Goal: Find specific page/section

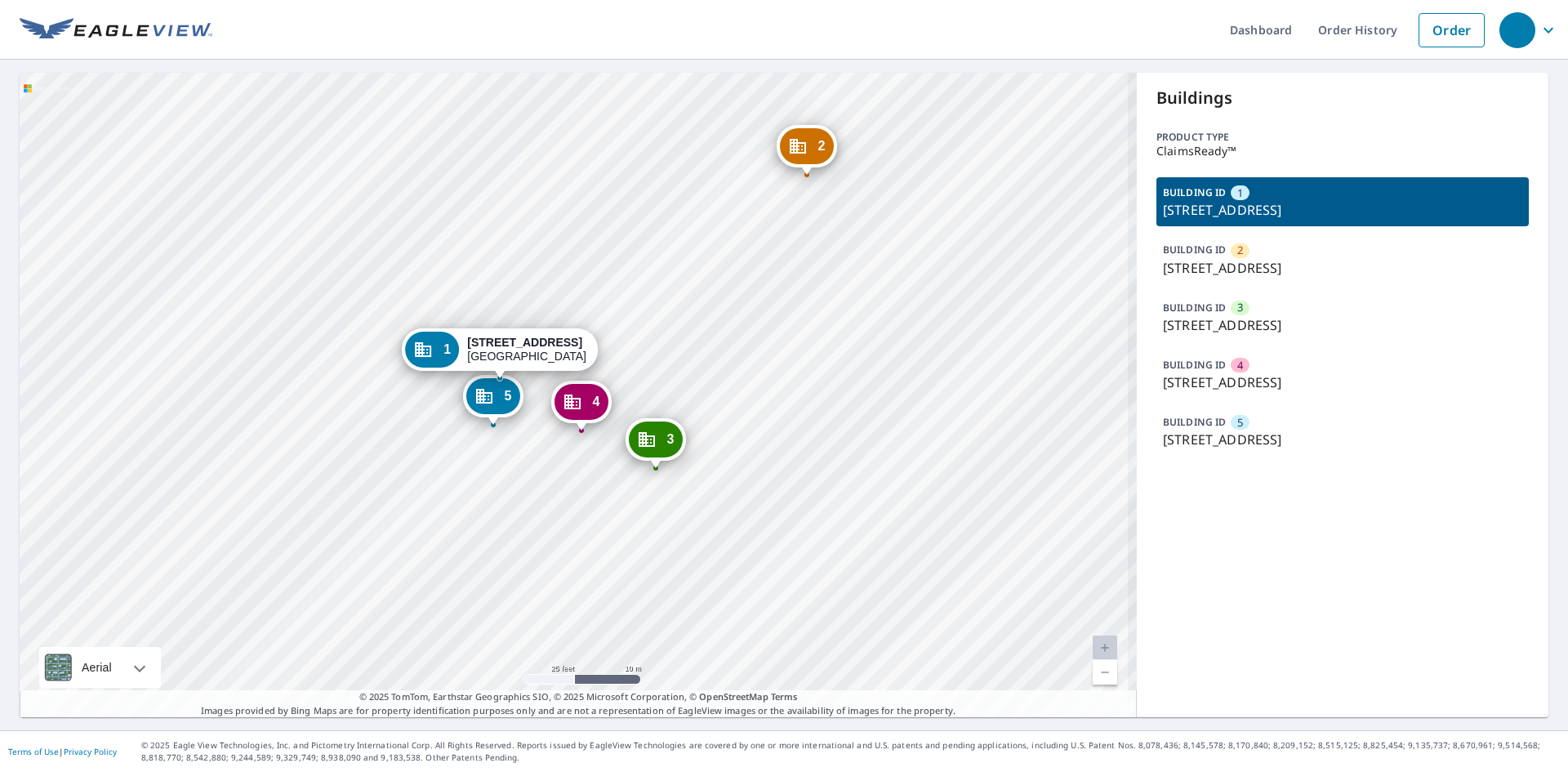
drag, startPoint x: 538, startPoint y: 387, endPoint x: 496, endPoint y: 514, distance: 133.8
click at [496, 514] on div "[GEOGRAPHIC_DATA][STREET_ADDRESS] [GEOGRAPHIC_DATA][STREET_ADDRESS] [GEOGRAPHIC…" at bounding box center [579, 395] width 1117 height 645
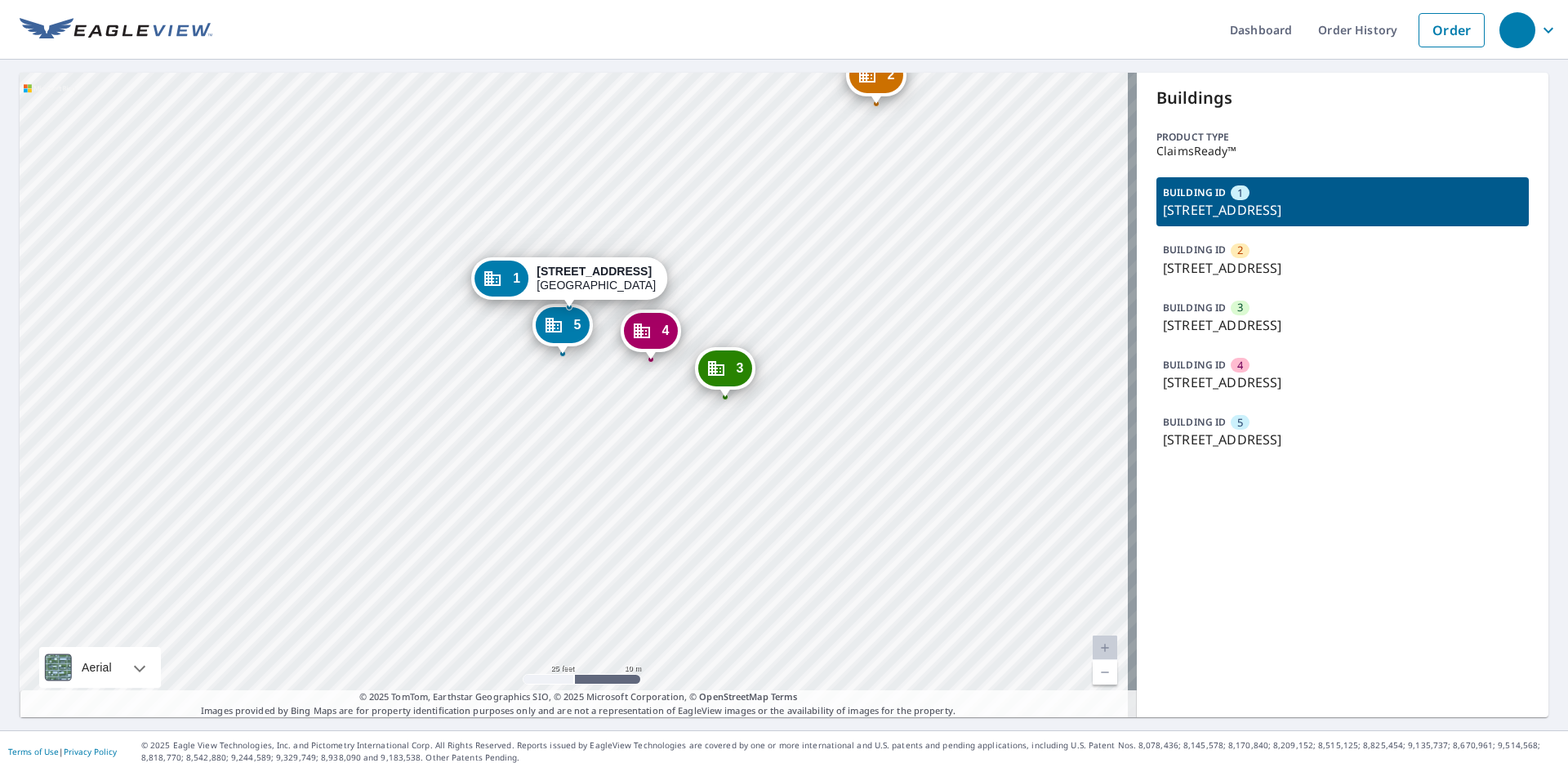
drag, startPoint x: 682, startPoint y: 344, endPoint x: 704, endPoint y: 283, distance: 64.8
click at [704, 283] on div "[GEOGRAPHIC_DATA][STREET_ADDRESS] [GEOGRAPHIC_DATA][STREET_ADDRESS] [GEOGRAPHIC…" at bounding box center [579, 395] width 1117 height 645
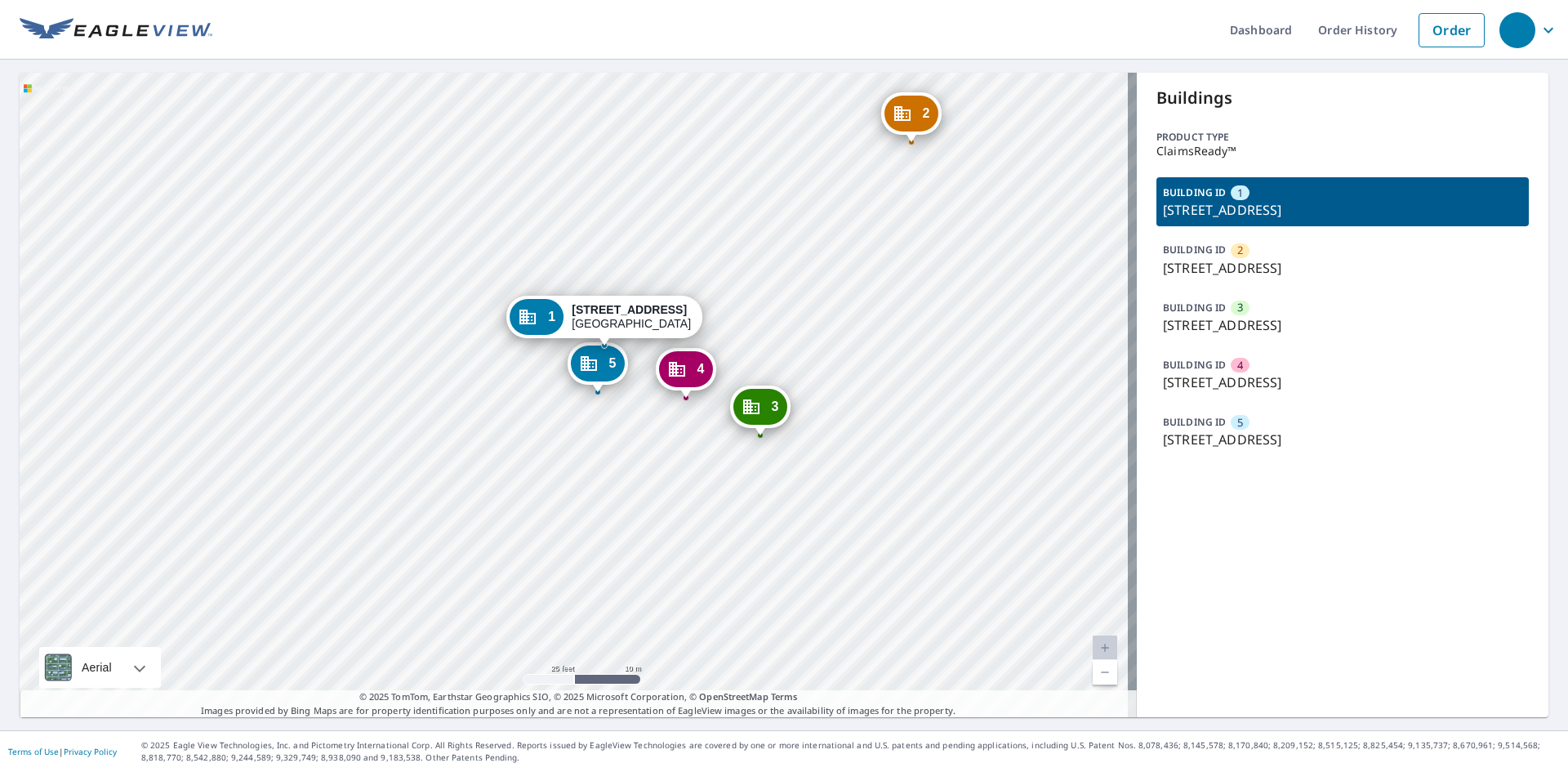
drag, startPoint x: 590, startPoint y: 395, endPoint x: 624, endPoint y: 435, distance: 52.5
click at [624, 435] on div "[GEOGRAPHIC_DATA][STREET_ADDRESS] [GEOGRAPHIC_DATA][STREET_ADDRESS] [GEOGRAPHIC…" at bounding box center [579, 395] width 1117 height 645
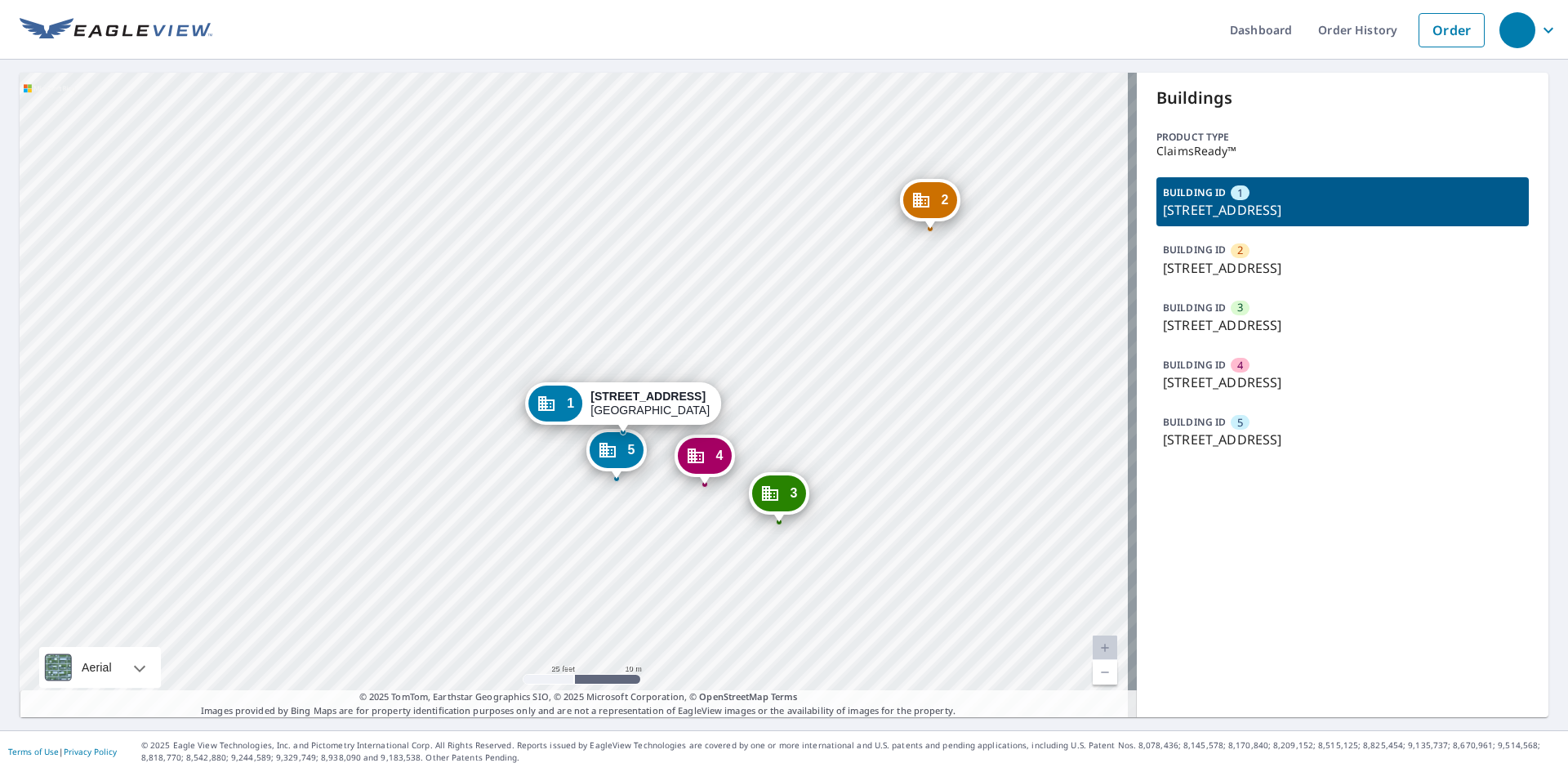
drag, startPoint x: 635, startPoint y: 446, endPoint x: 640, endPoint y: 467, distance: 21.6
click at [640, 467] on div "[GEOGRAPHIC_DATA][STREET_ADDRESS]" at bounding box center [616, 454] width 61 height 50
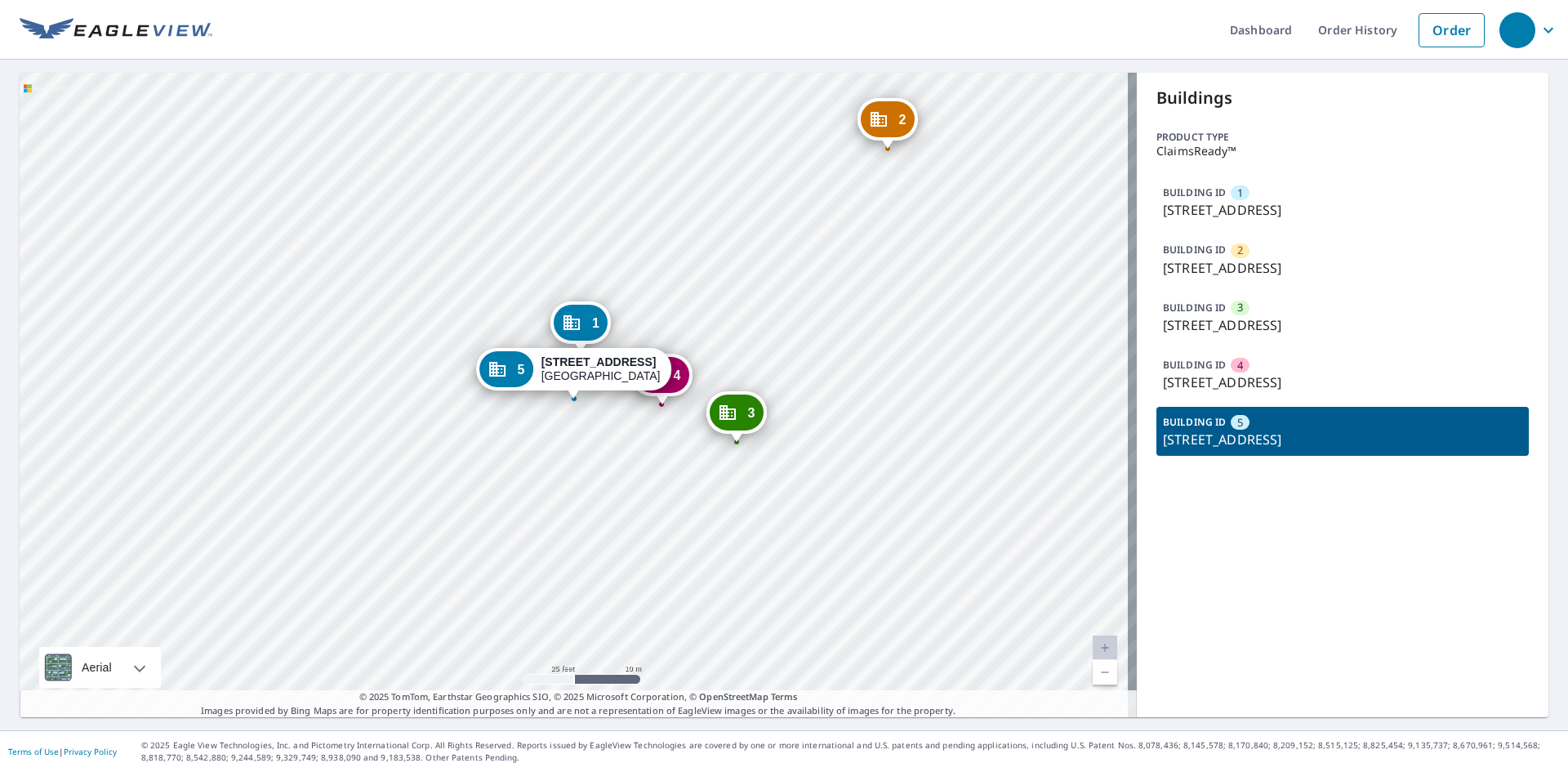
click at [1227, 220] on p "[STREET_ADDRESS]" at bounding box center [1343, 209] width 360 height 20
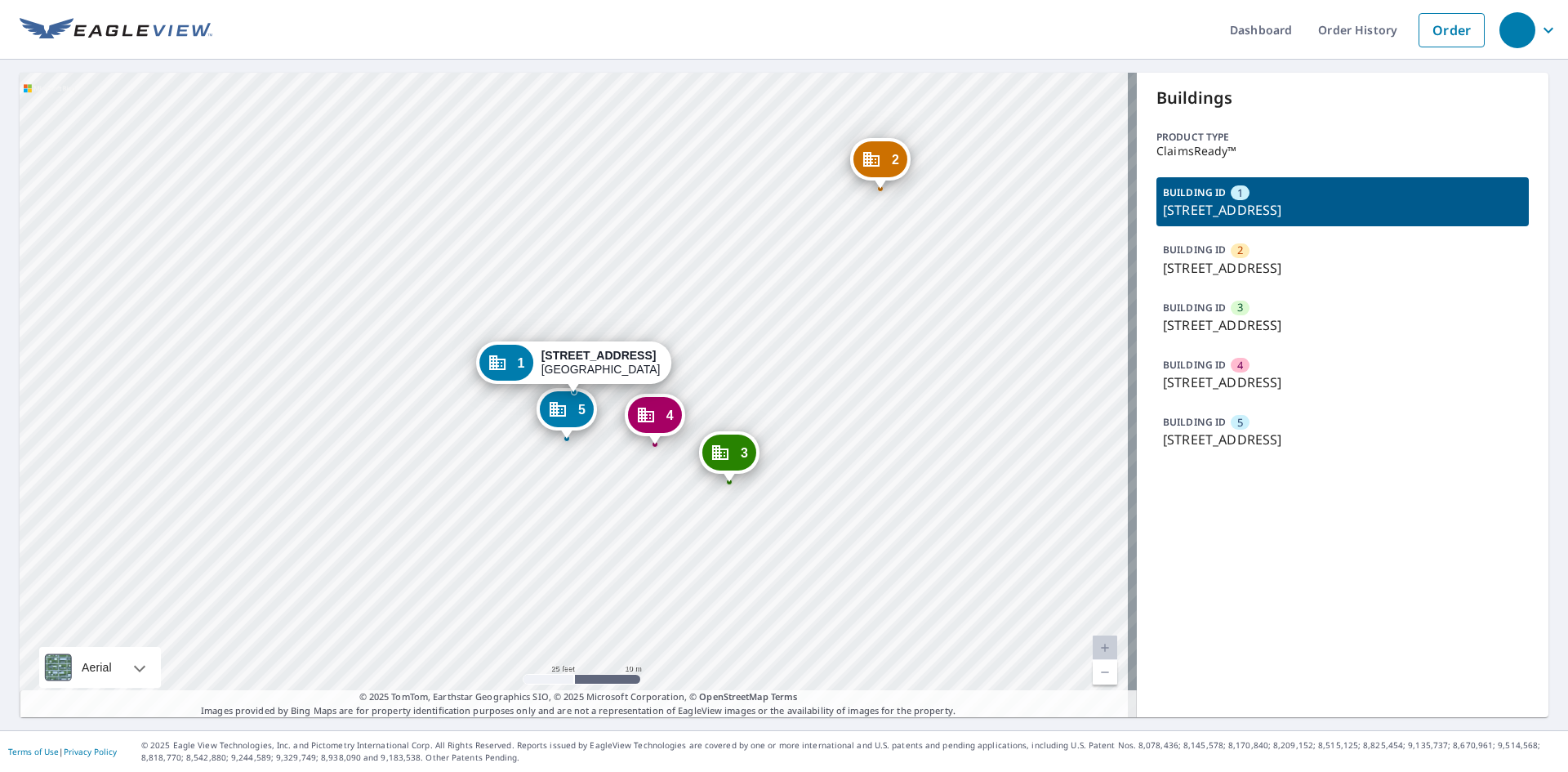
click at [1257, 263] on p "[STREET_ADDRESS]" at bounding box center [1343, 268] width 360 height 20
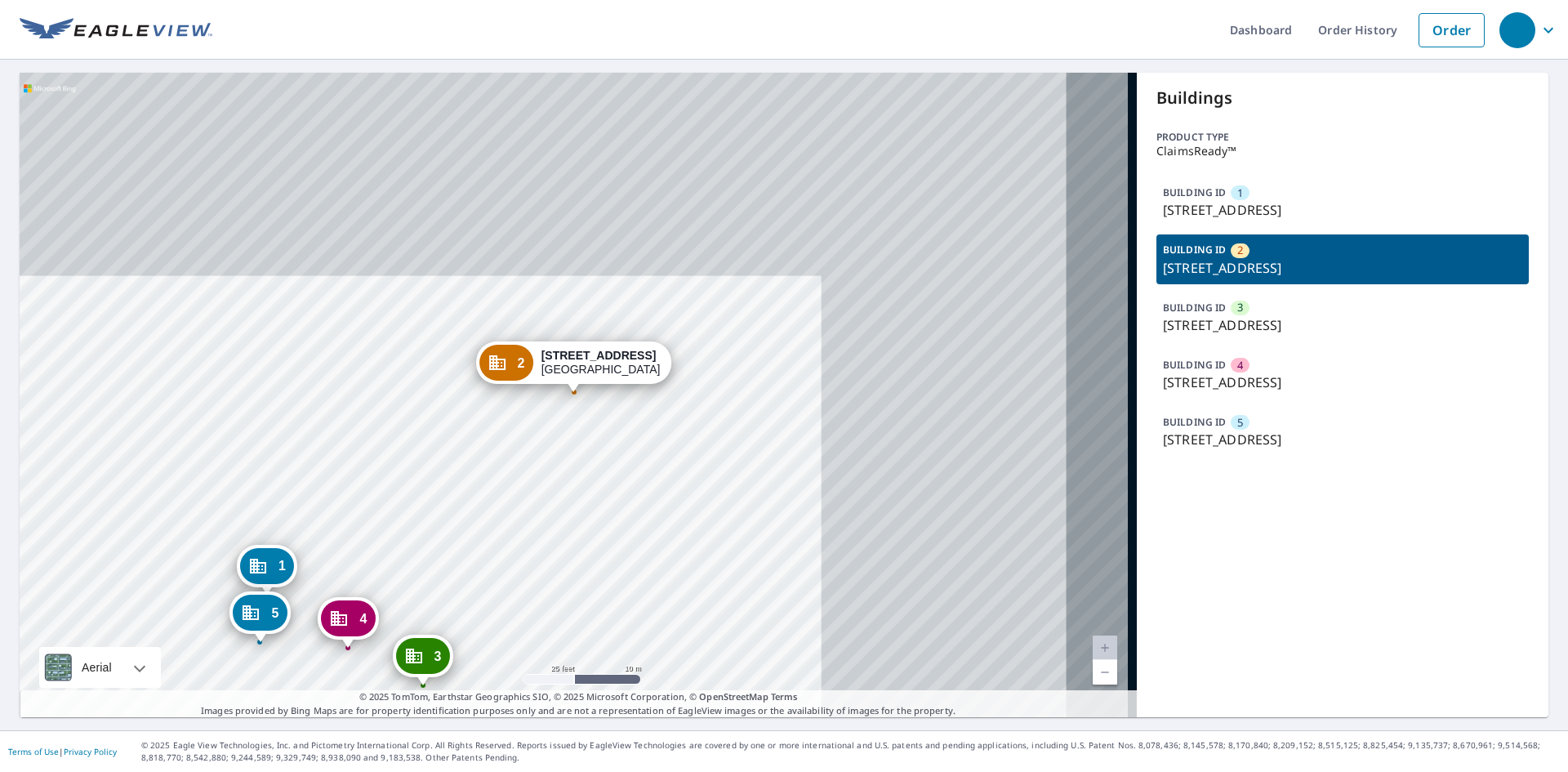
click at [1264, 318] on p "[STREET_ADDRESS]" at bounding box center [1343, 325] width 360 height 20
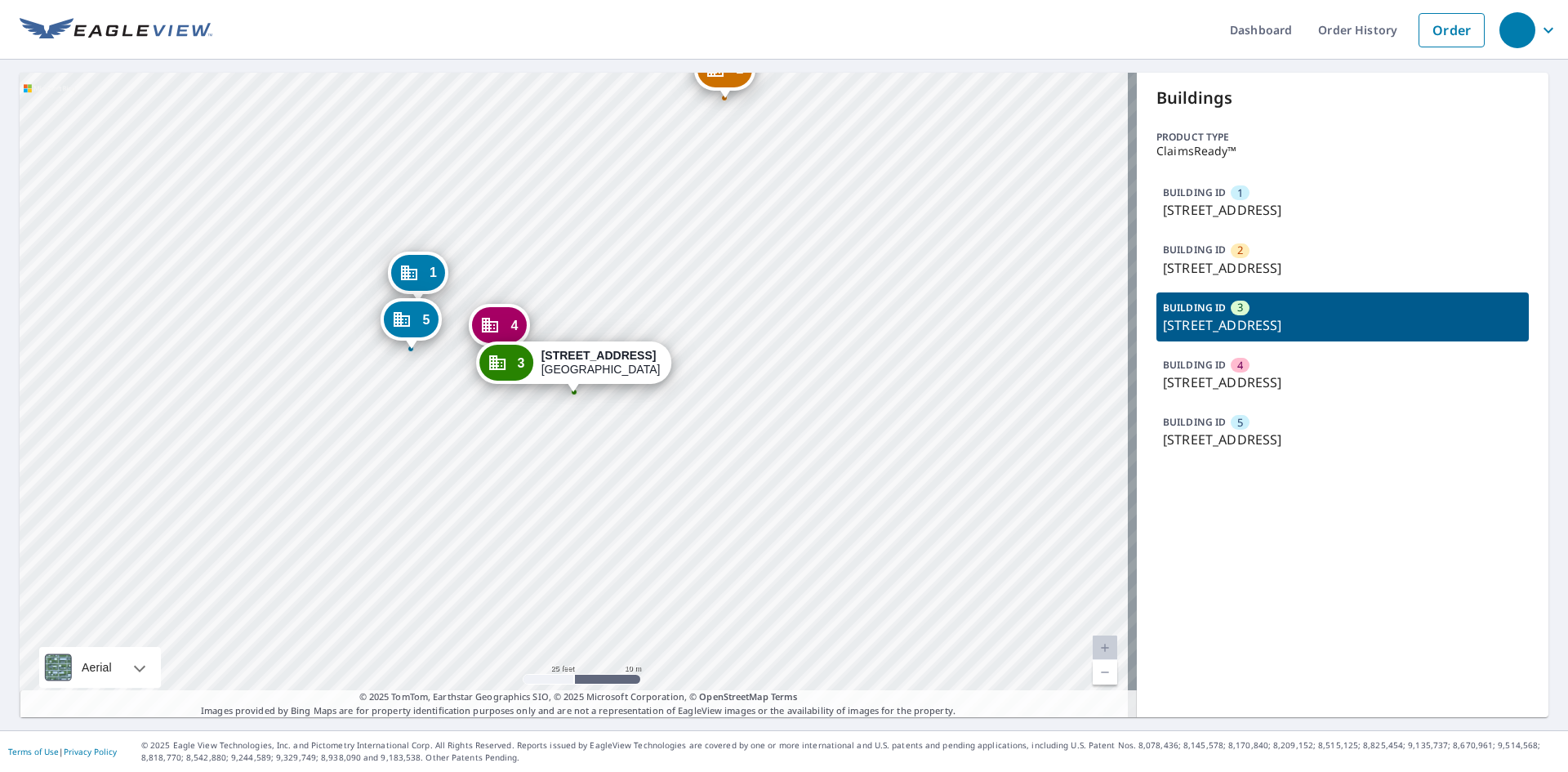
click at [1269, 373] on p "[STREET_ADDRESS]" at bounding box center [1343, 382] width 360 height 20
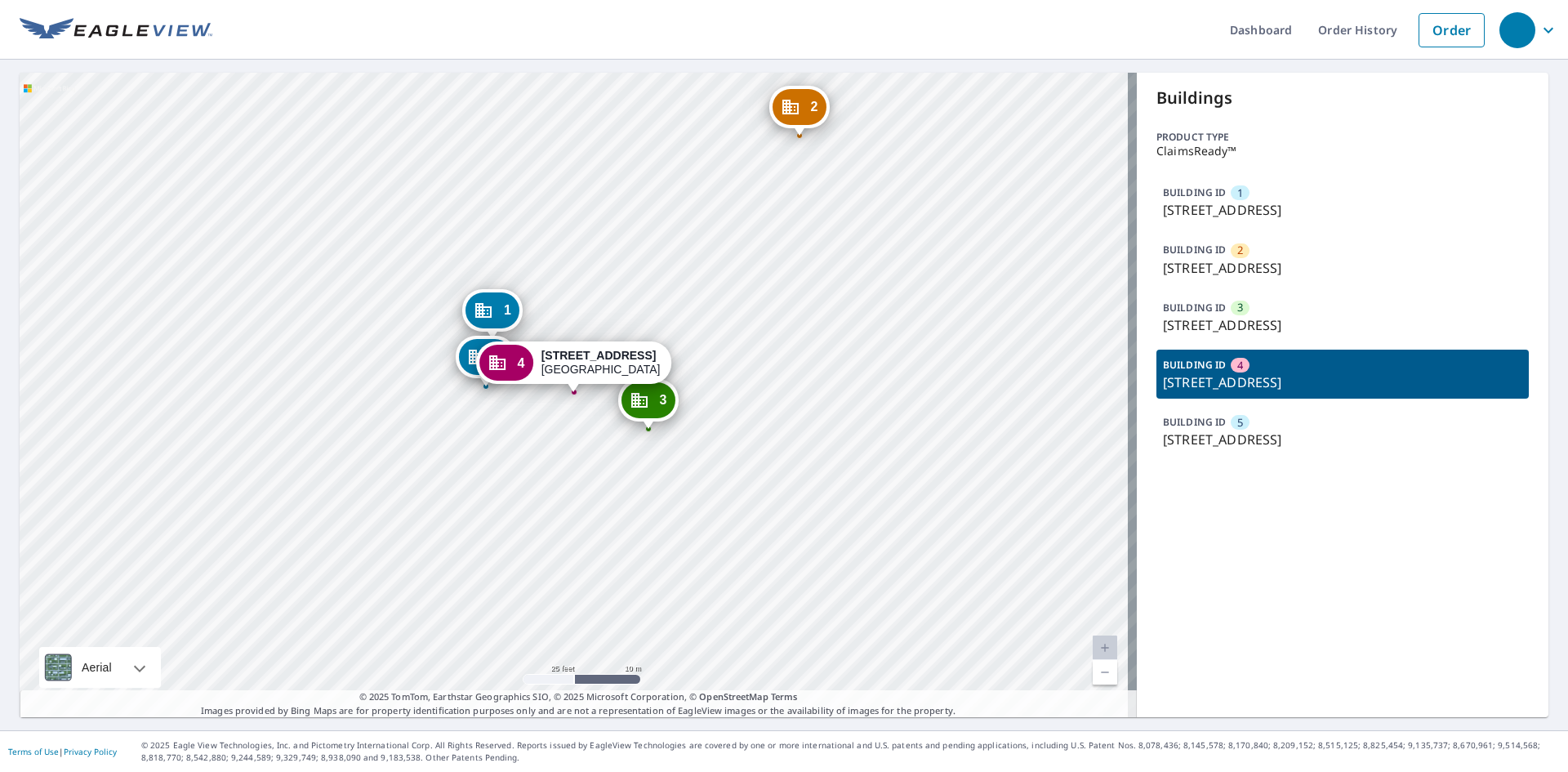
click at [1266, 430] on p "[STREET_ADDRESS]" at bounding box center [1343, 440] width 360 height 20
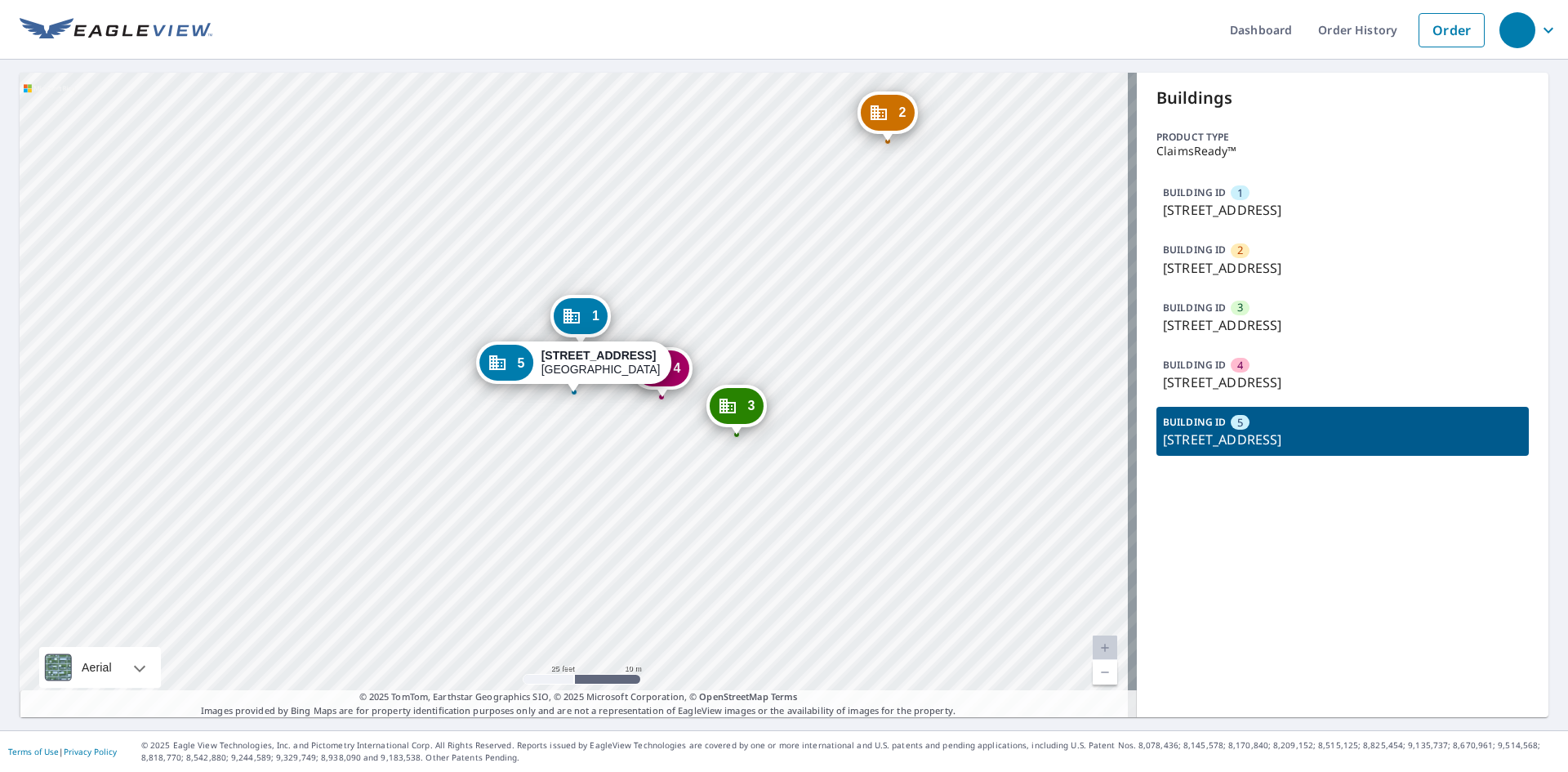
click at [1218, 213] on p "[STREET_ADDRESS]" at bounding box center [1343, 209] width 360 height 20
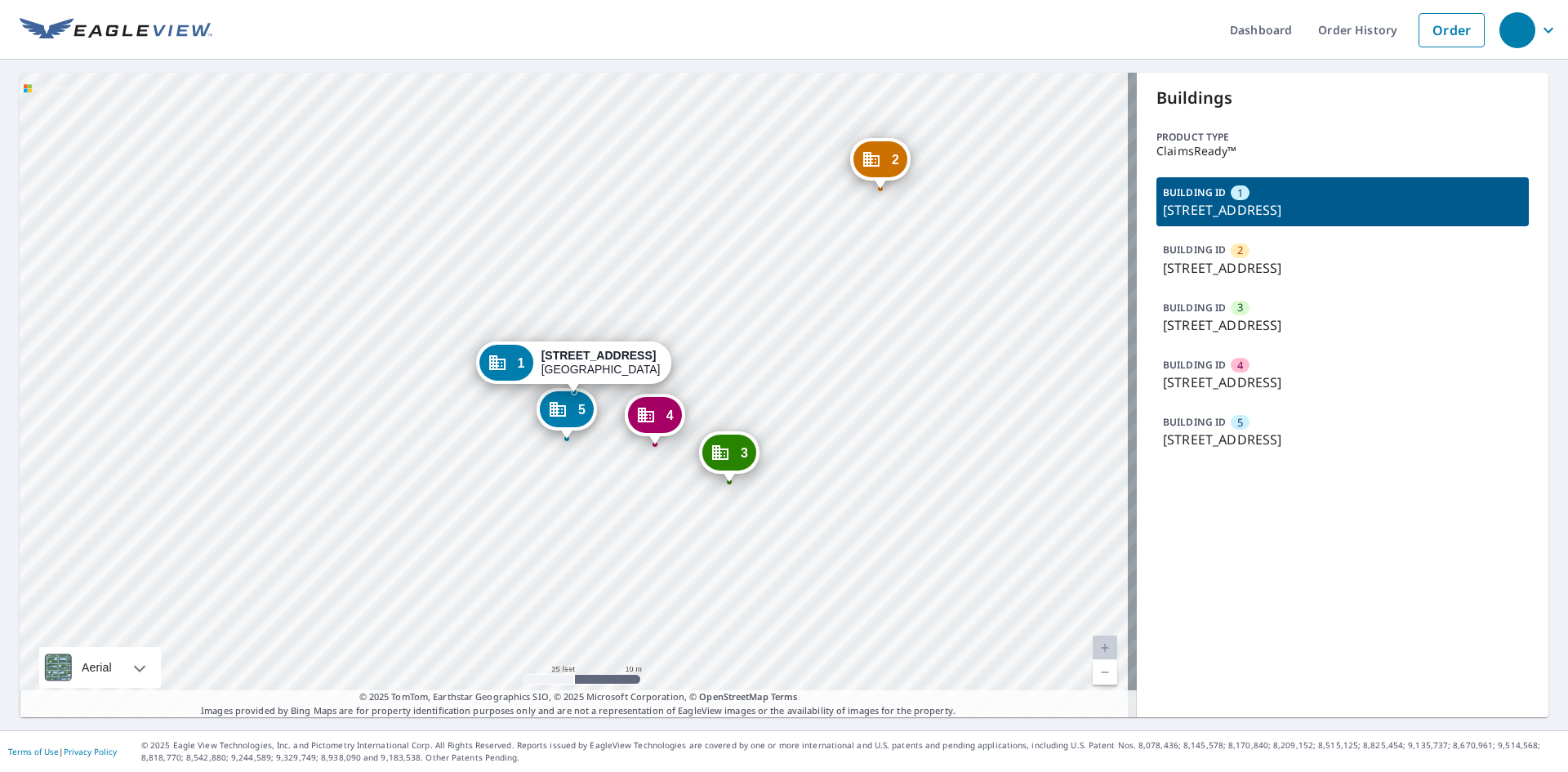
click at [1238, 263] on p "[STREET_ADDRESS]" at bounding box center [1343, 268] width 360 height 20
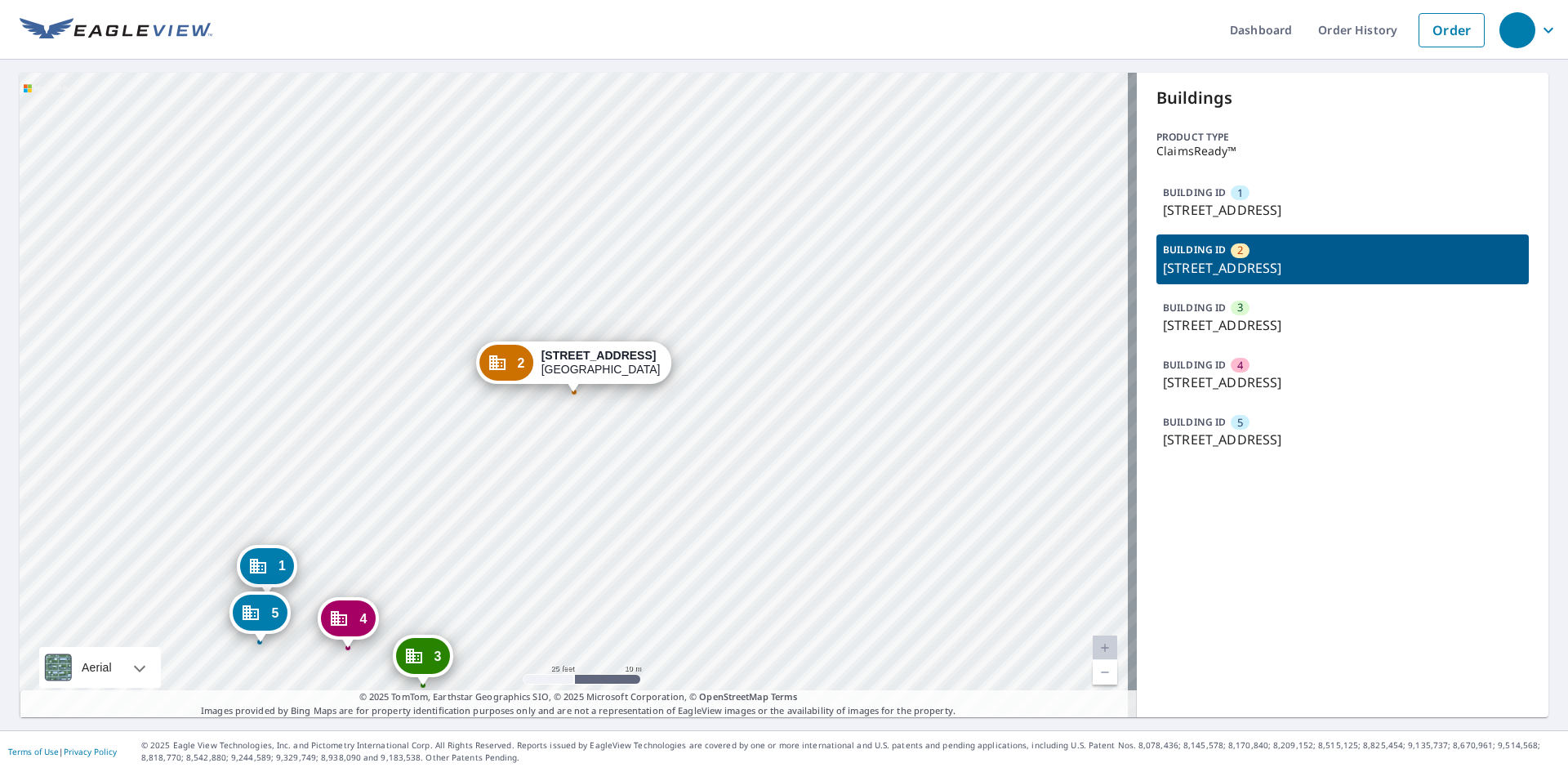
click at [1277, 307] on div "BUILDING ID [GEOGRAPHIC_DATA][STREET_ADDRESS]" at bounding box center [1342, 317] width 372 height 49
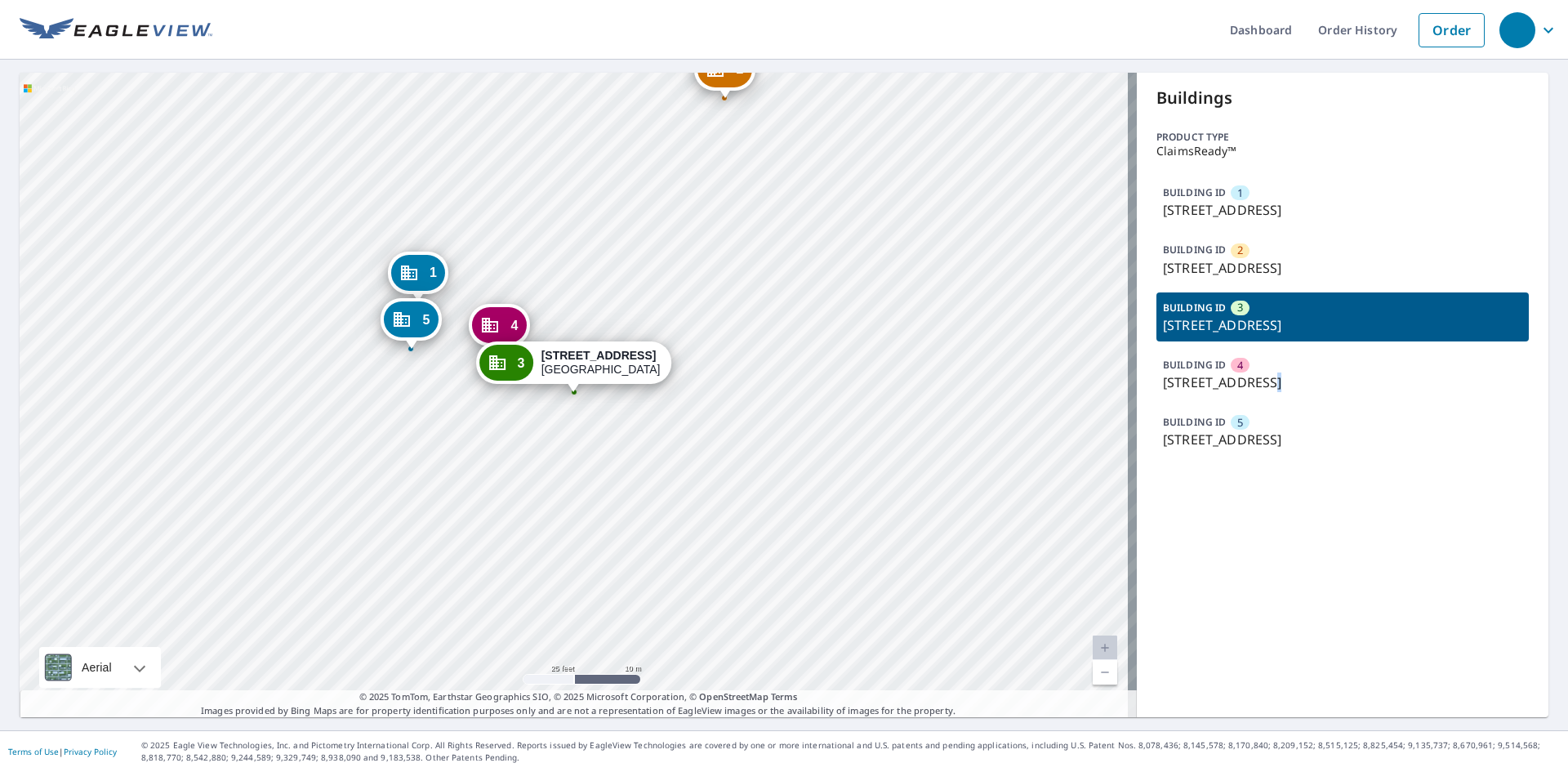
click at [1262, 381] on p "[STREET_ADDRESS]" at bounding box center [1343, 382] width 360 height 20
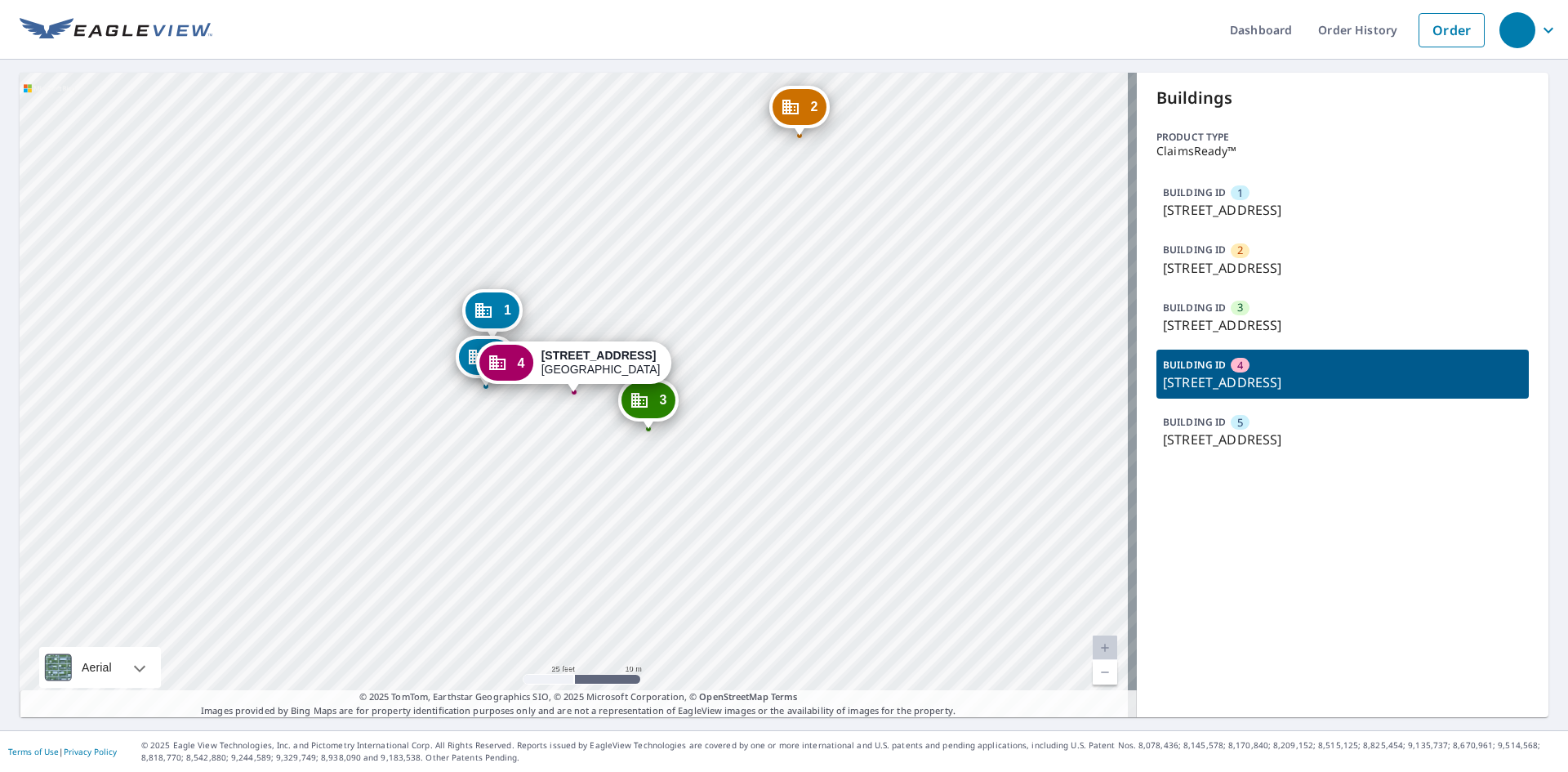
click at [1269, 438] on p "[STREET_ADDRESS]" at bounding box center [1343, 440] width 360 height 20
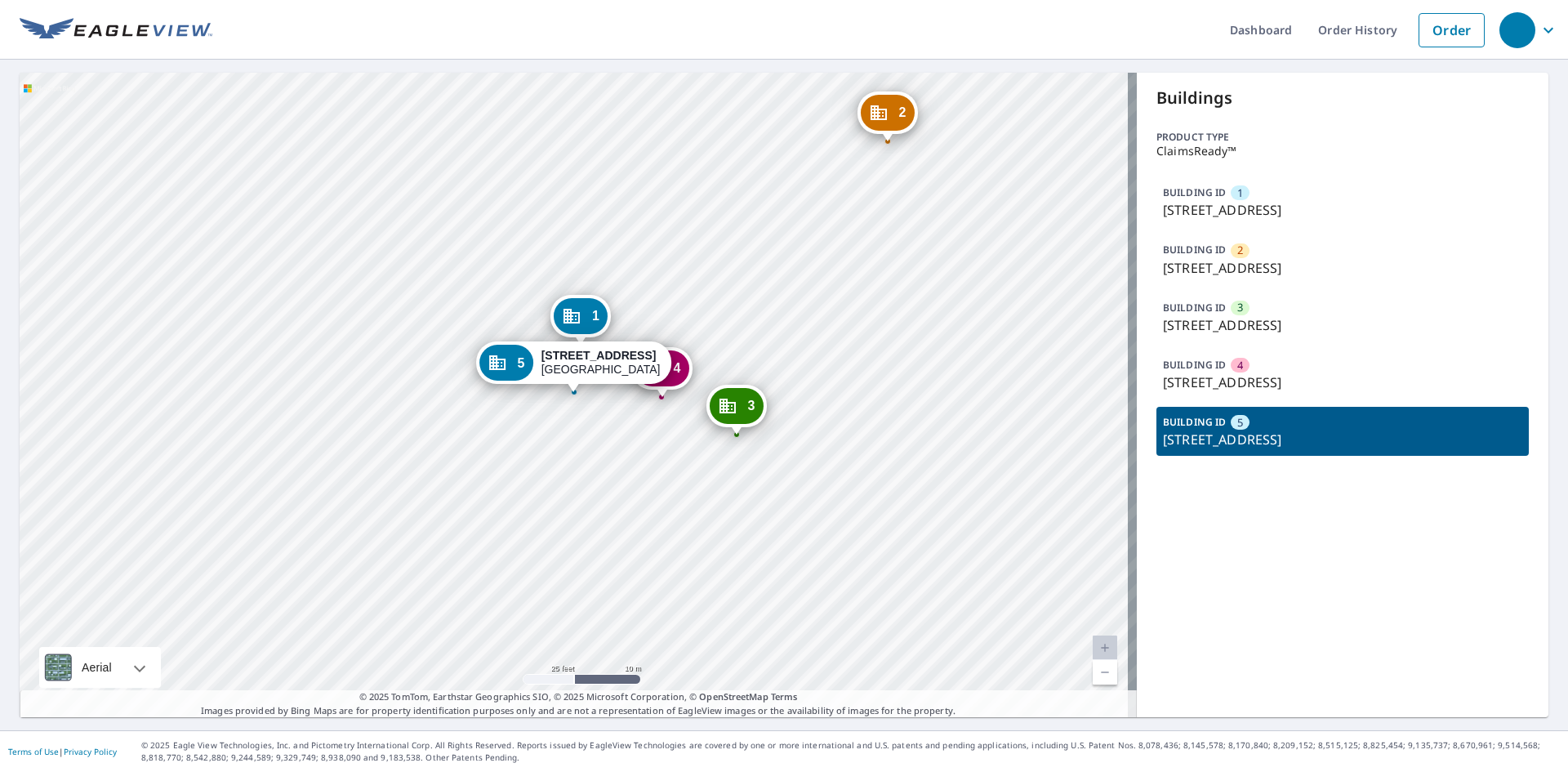
click at [1268, 220] on p "[STREET_ADDRESS]" at bounding box center [1343, 209] width 360 height 20
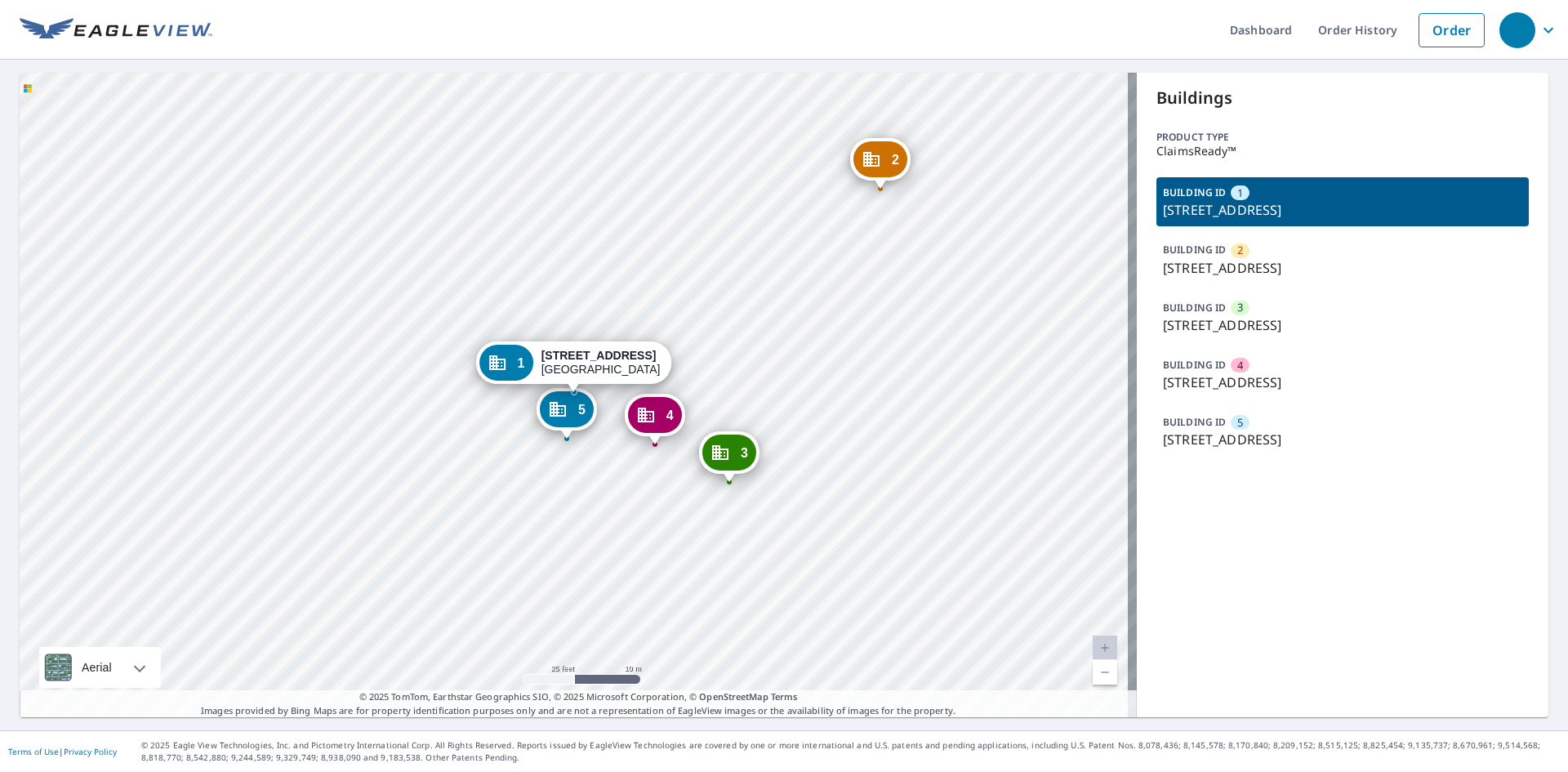
click at [1285, 260] on p "[STREET_ADDRESS]" at bounding box center [1343, 268] width 360 height 20
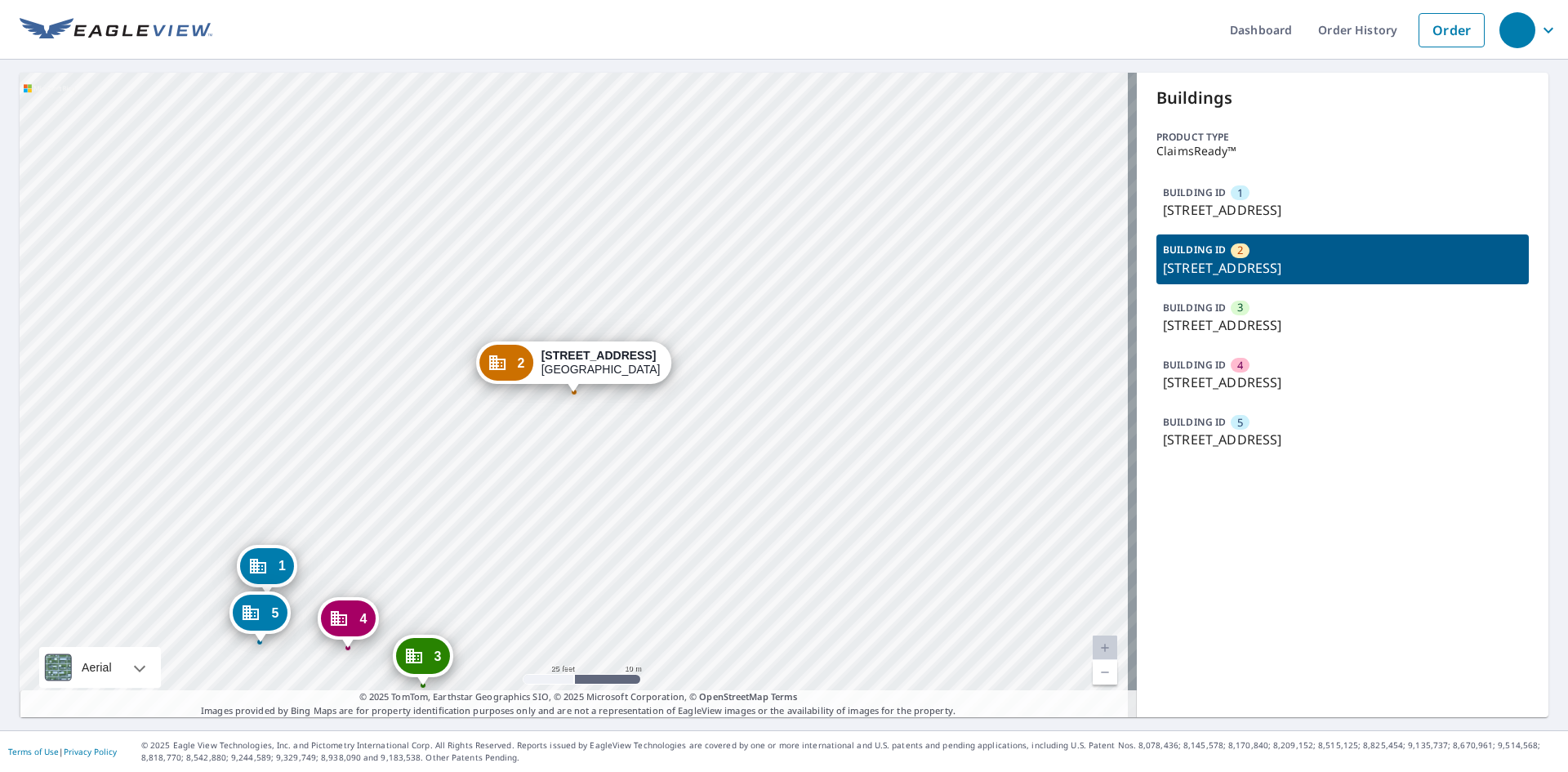
click at [1278, 322] on p "[STREET_ADDRESS]" at bounding box center [1343, 325] width 360 height 20
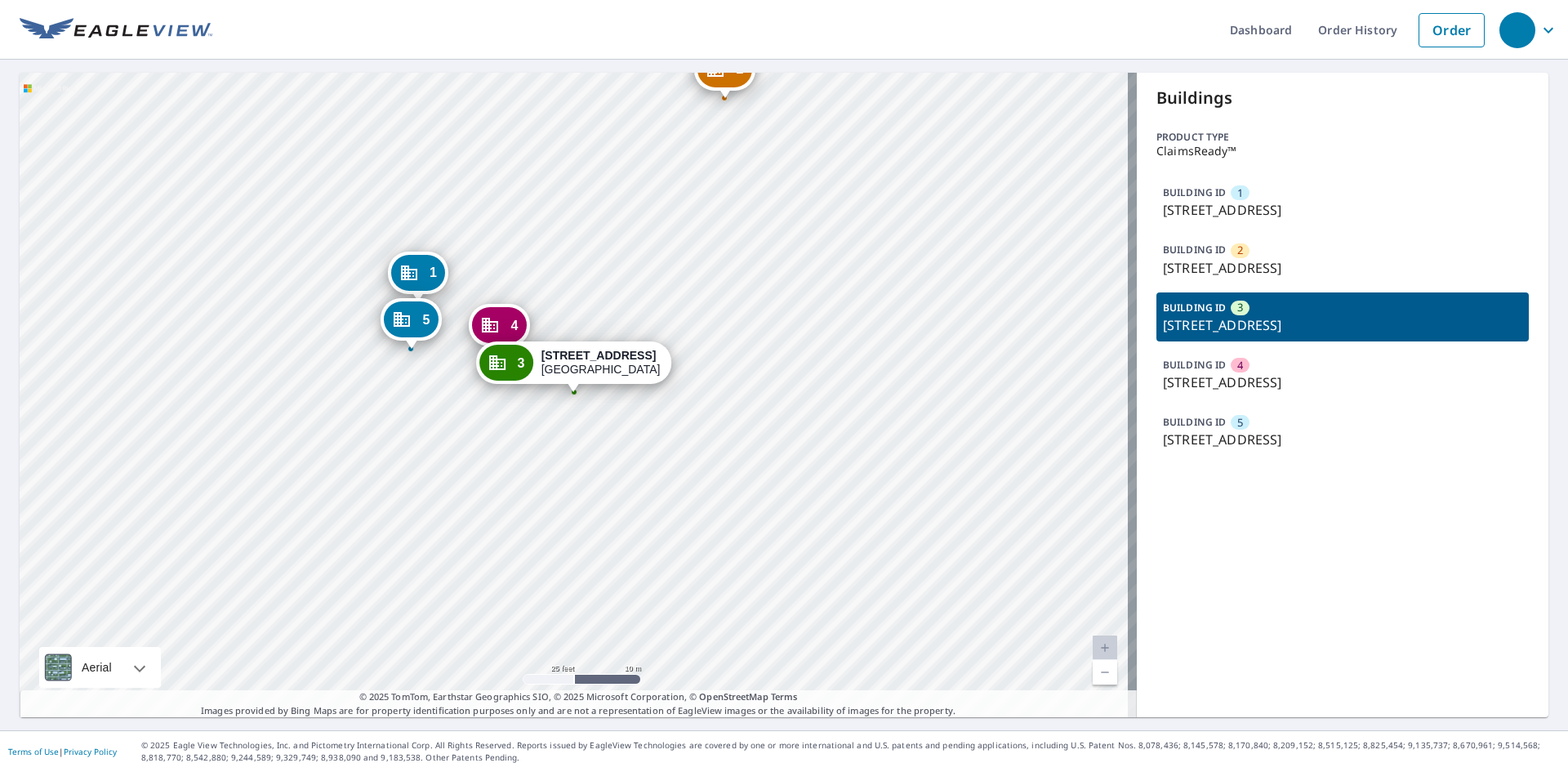
click at [1277, 375] on p "[STREET_ADDRESS]" at bounding box center [1343, 382] width 360 height 20
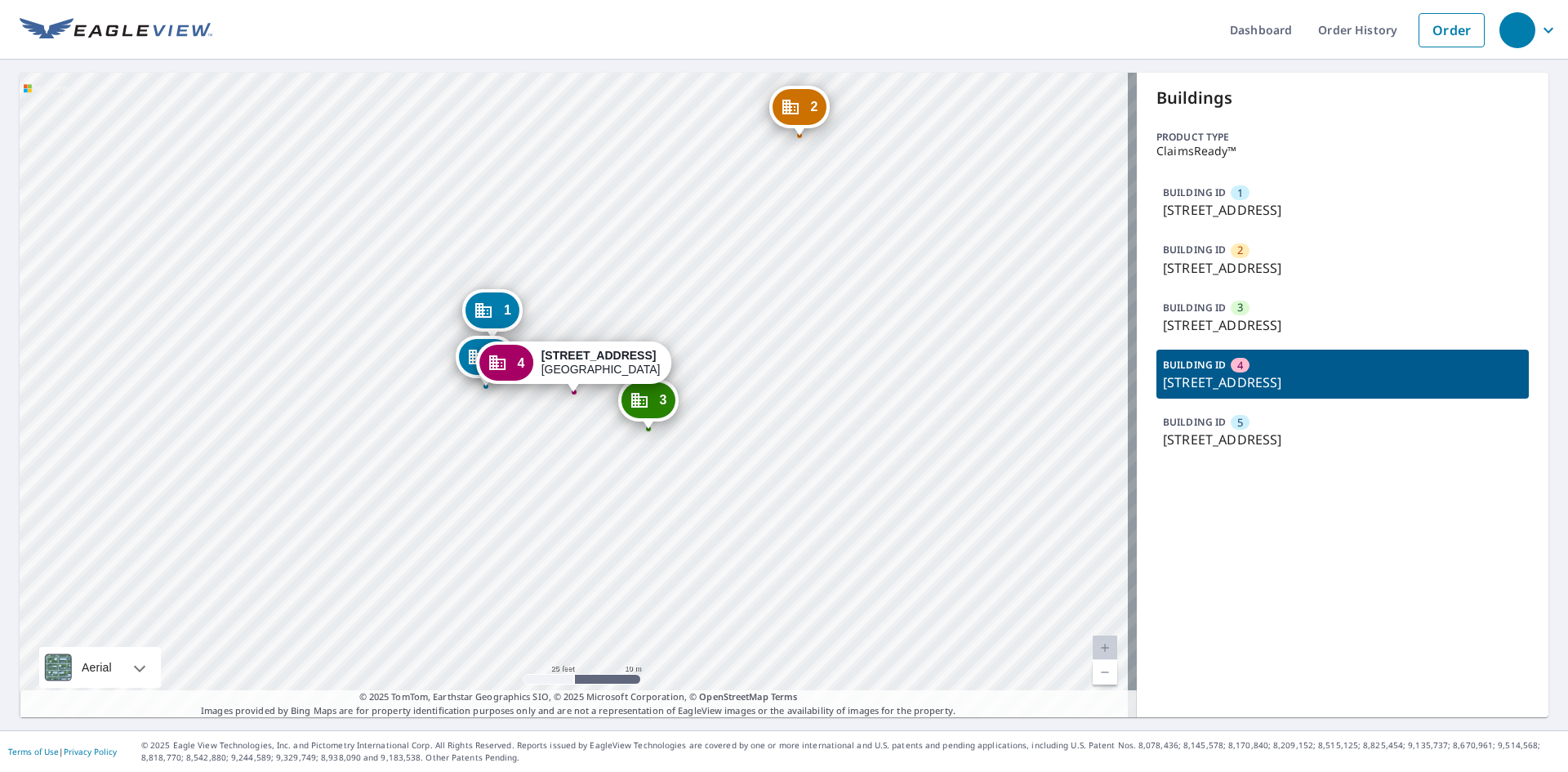
click at [1270, 443] on p "[STREET_ADDRESS]" at bounding box center [1343, 440] width 360 height 20
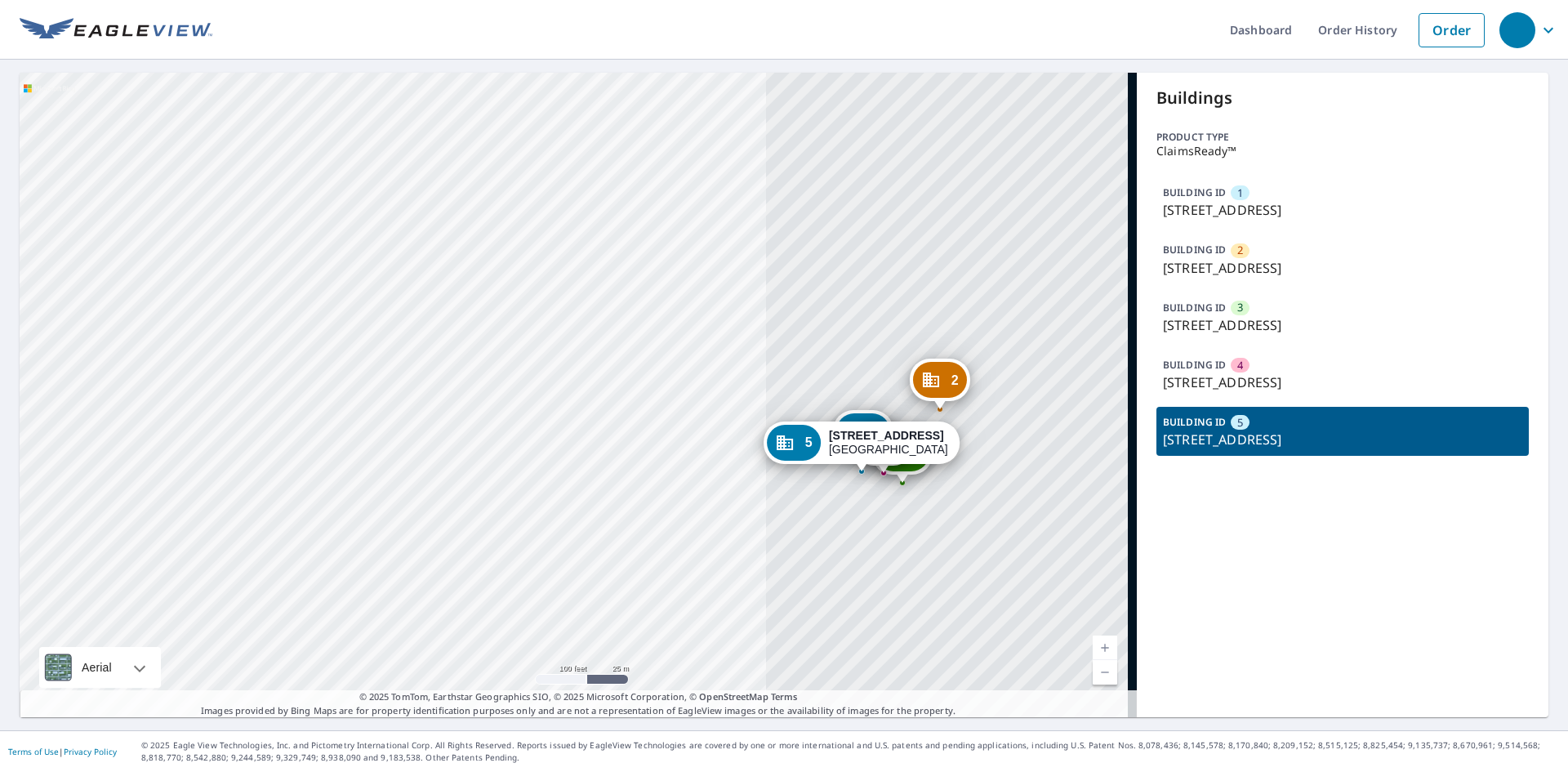
click at [1294, 210] on p "[STREET_ADDRESS]" at bounding box center [1343, 209] width 360 height 20
